Goal: Obtain resource: Obtain resource

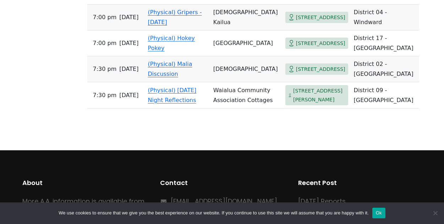
scroll to position [2002, 0]
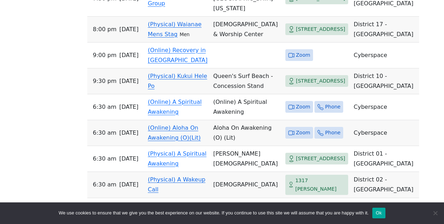
scroll to position [0, 0]
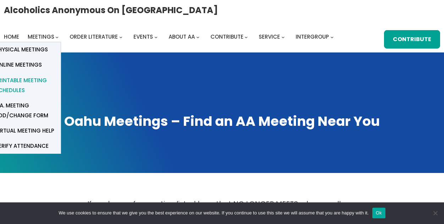
click at [33, 79] on span "Printable Meeting Schedules" at bounding box center [25, 86] width 60 height 20
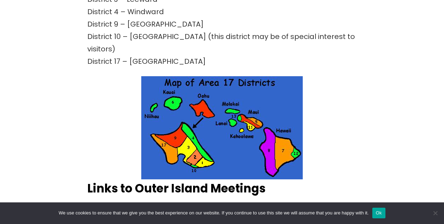
scroll to position [421, 0]
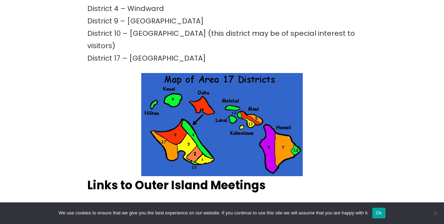
click at [199, 105] on img at bounding box center [221, 124] width 161 height 103
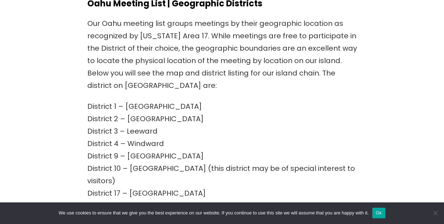
scroll to position [287, 0]
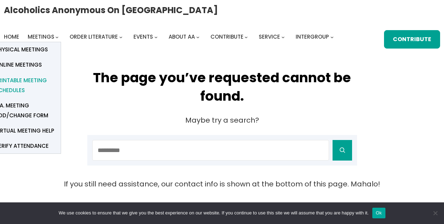
click at [37, 78] on span "Printable Meeting Schedules" at bounding box center [25, 86] width 60 height 20
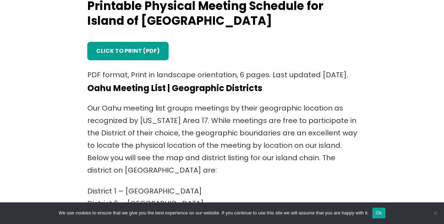
scroll to position [210, 0]
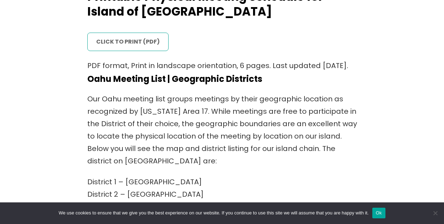
click at [133, 43] on link "click to print (PDF)" at bounding box center [127, 42] width 81 height 18
